Goal: Information Seeking & Learning: Learn about a topic

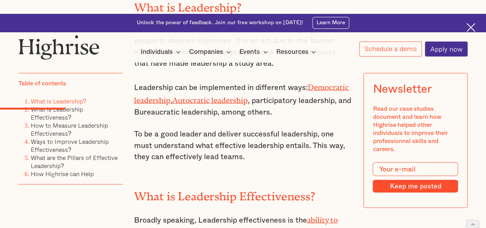
scroll to position [962, 0]
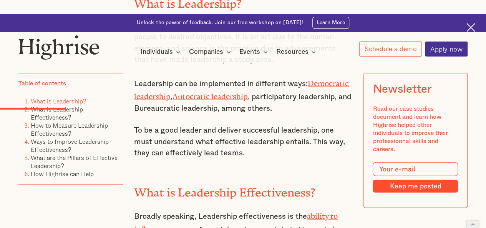
click at [201, 183] on h2 "What is Leadership Effectiveness?" at bounding box center [243, 189] width 218 height 13
drag, startPoint x: 201, startPoint y: 143, endPoint x: 233, endPoint y: 143, distance: 31.9
click at [238, 183] on h2 "What is Leadership Effectiveness?" at bounding box center [243, 189] width 218 height 13
click at [154, 183] on h2 "What is Leadership Effectiveness?" at bounding box center [243, 189] width 218 height 13
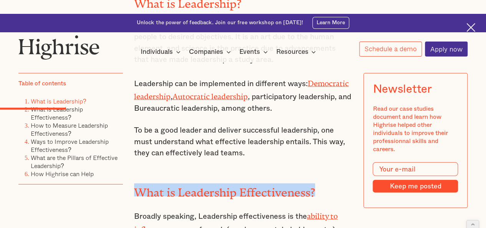
drag, startPoint x: 154, startPoint y: 146, endPoint x: 310, endPoint y: 145, distance: 155.5
click at [310, 183] on h2 "What is Leadership Effectiveness?" at bounding box center [243, 189] width 218 height 13
copy h2 "What is Leadership Effectiveness?"
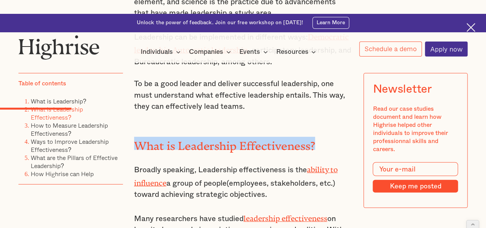
scroll to position [1008, 0]
drag, startPoint x: 268, startPoint y: 149, endPoint x: 134, endPoint y: 121, distance: 136.7
click at [134, 163] on p "Broadly speaking, Leadership effectiveness is the ability to influence a group …" at bounding box center [243, 182] width 218 height 38
copy p "Broadly speaking, Leadership effectiveness is the ability to influence a group …"
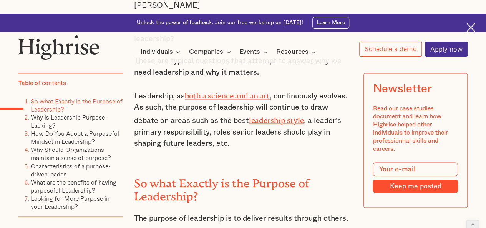
scroll to position [563, 0]
click at [259, 174] on h2 "So what Exactly is the Purpose of Leadership?" at bounding box center [243, 187] width 218 height 26
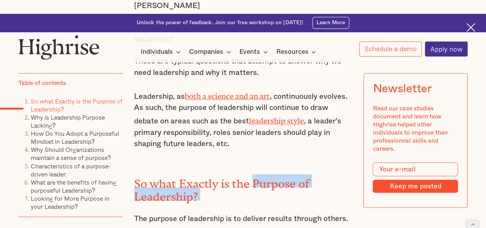
drag, startPoint x: 259, startPoint y: 122, endPoint x: 207, endPoint y: 134, distance: 53.6
click at [207, 174] on h2 "So what Exactly is the Purpose of Leadership?" at bounding box center [243, 187] width 218 height 26
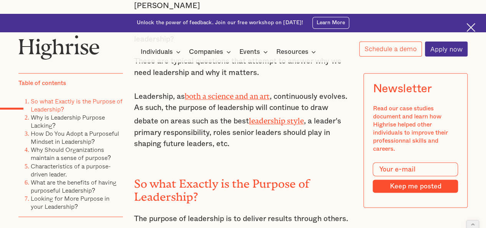
click at [141, 174] on h2 "So what Exactly is the Purpose of Leadership?" at bounding box center [243, 187] width 218 height 26
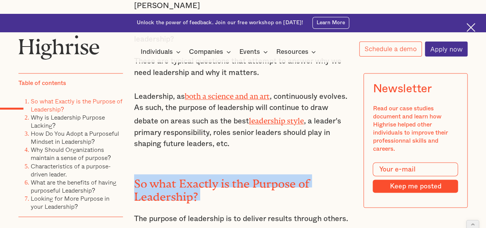
drag, startPoint x: 141, startPoint y: 121, endPoint x: 205, endPoint y: 139, distance: 67.1
click at [205, 174] on h2 "So what Exactly is the Purpose of Leadership?" at bounding box center [243, 187] width 218 height 26
copy h2 "So what Exactly is the Purpose of Leadership?"
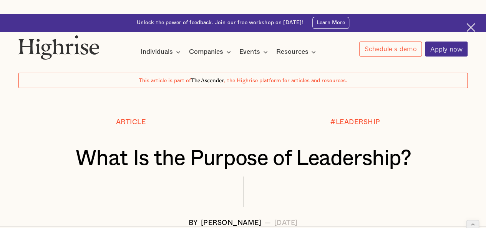
scroll to position [45, 0]
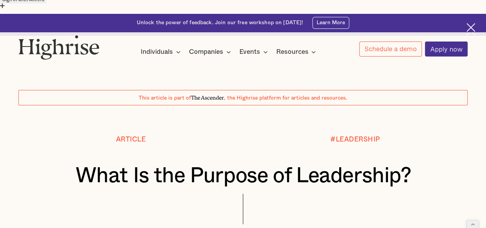
click at [104, 164] on h1 "What Is the Purpose of Leadership?" at bounding box center [242, 176] width 411 height 24
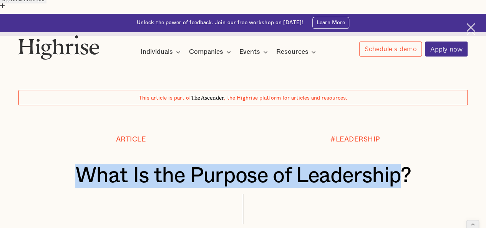
drag, startPoint x: 104, startPoint y: 129, endPoint x: 339, endPoint y: 121, distance: 235.5
click at [339, 164] on h1 "What Is the Purpose of Leadership?" at bounding box center [242, 176] width 411 height 24
copy h1 "What Is the Purpose of Leadership"
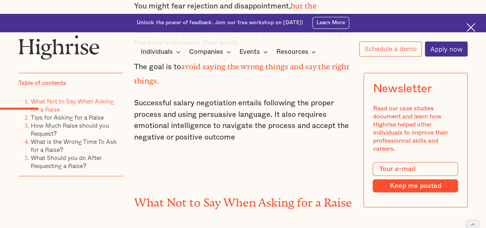
scroll to position [651, 0]
click at [140, 193] on h2 "What Not to Say When Asking for a Raise" at bounding box center [243, 199] width 218 height 13
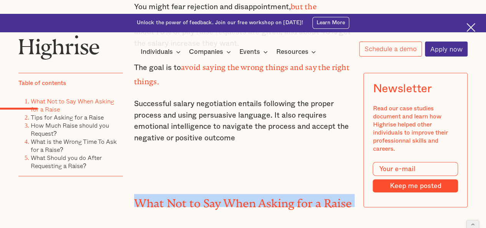
click at [140, 193] on h2 "What Not to Say When Asking for a Raise" at bounding box center [243, 199] width 218 height 13
copy h2 "What Not to Say When Asking for a Raise"
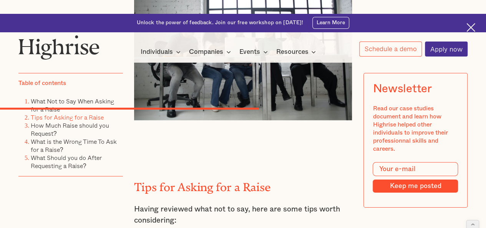
scroll to position [2566, 0]
click at [144, 177] on h2 "Tips for Asking for a Raise" at bounding box center [243, 183] width 218 height 13
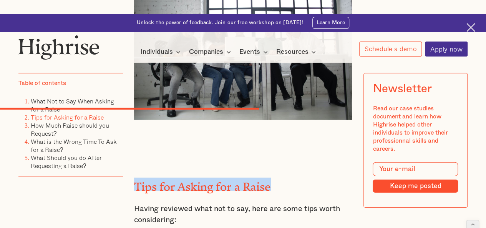
drag, startPoint x: 144, startPoint y: 142, endPoint x: 250, endPoint y: 136, distance: 106.1
copy h2 "Tips for Asking for a Raise"
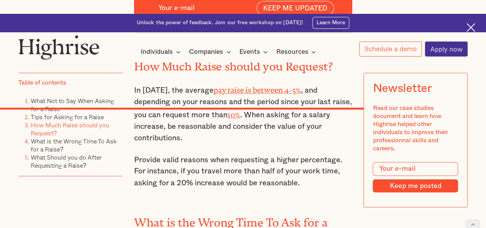
scroll to position [3466, 0]
